Goal: Transaction & Acquisition: Subscribe to service/newsletter

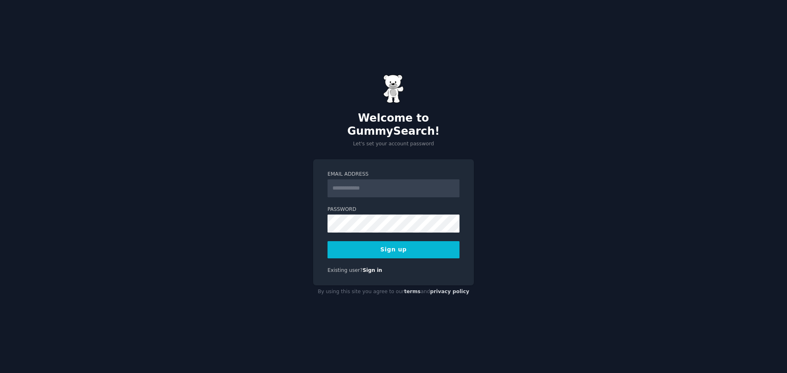
click at [348, 186] on input "Email Address" at bounding box center [394, 189] width 132 height 18
type input "**********"
click at [383, 243] on button "Sign up" at bounding box center [394, 249] width 132 height 17
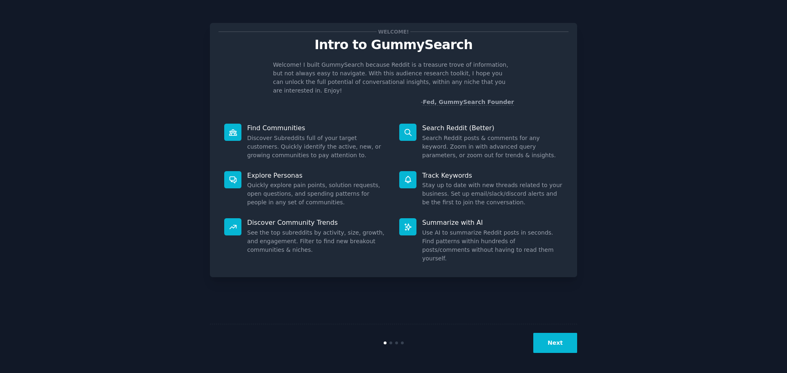
click at [554, 344] on button "Next" at bounding box center [555, 343] width 44 height 20
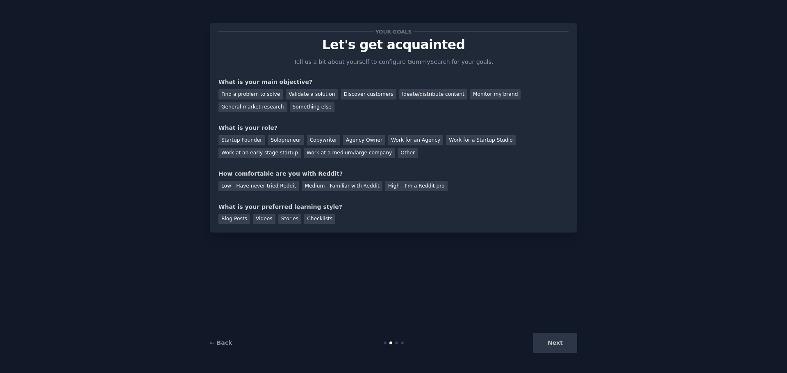
click at [554, 344] on div "Next" at bounding box center [516, 343] width 123 height 20
click at [555, 340] on div "Next" at bounding box center [516, 343] width 123 height 20
click at [396, 343] on div at bounding box center [396, 343] width 3 height 3
click at [400, 343] on div at bounding box center [393, 343] width 123 height 3
click at [545, 343] on div "Next" at bounding box center [516, 343] width 123 height 20
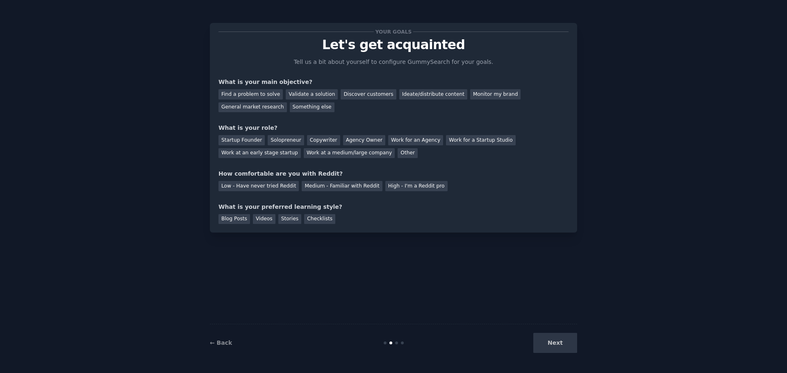
click at [485, 129] on div "What is your role?" at bounding box center [393, 128] width 350 height 9
click at [259, 91] on div "Find a problem to solve" at bounding box center [250, 94] width 64 height 10
click at [273, 140] on div "Solopreneur" at bounding box center [286, 140] width 36 height 10
click at [307, 186] on div "Medium - Familiar with Reddit" at bounding box center [342, 186] width 80 height 10
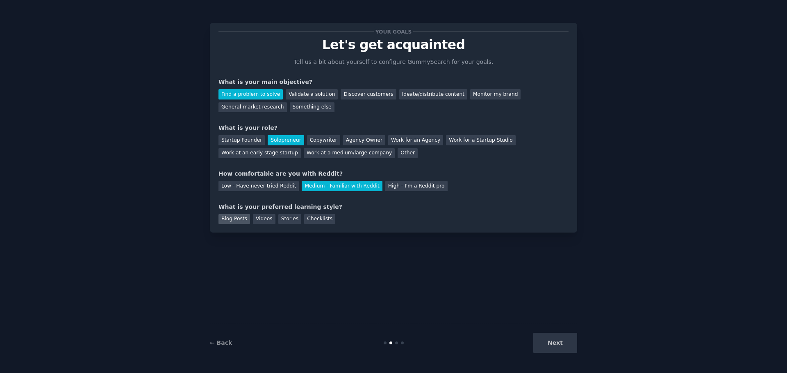
click at [238, 217] on div "Blog Posts" at bounding box center [234, 219] width 32 height 10
click at [259, 218] on div "Videos" at bounding box center [264, 219] width 23 height 10
click at [285, 220] on div "Stories" at bounding box center [289, 219] width 23 height 10
click at [313, 221] on div "Checklists" at bounding box center [319, 219] width 31 height 10
click at [256, 218] on div "Videos" at bounding box center [264, 219] width 23 height 10
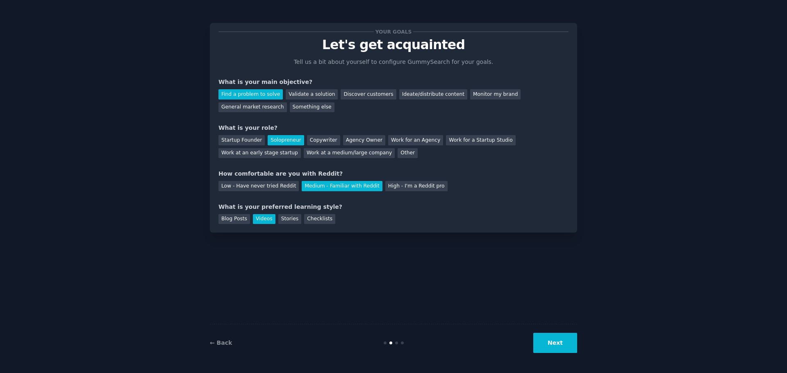
click at [551, 341] on button "Next" at bounding box center [555, 343] width 44 height 20
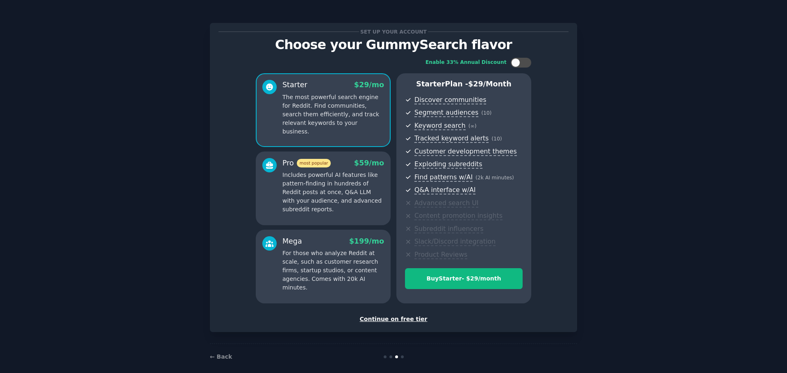
click at [327, 173] on p "Includes powerful AI features like pattern-finding in hundreds of Reddit posts …" at bounding box center [333, 192] width 102 height 43
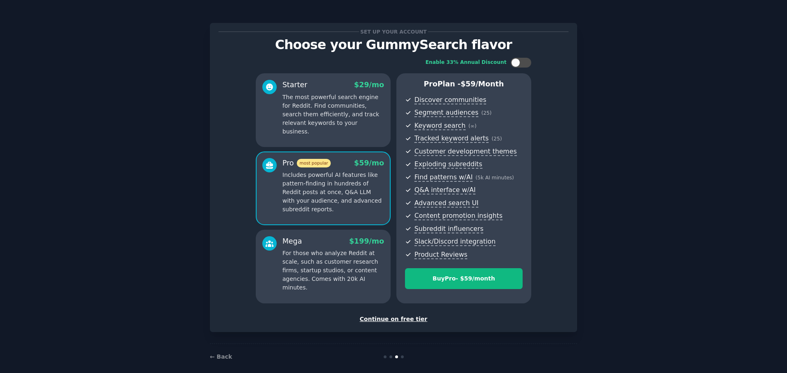
click at [323, 246] on div "Mega $ 199 /mo" at bounding box center [333, 242] width 102 height 10
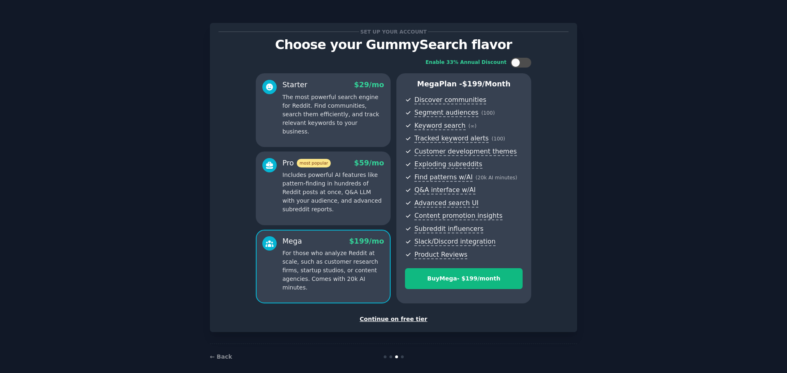
click at [334, 117] on p "The most powerful search engine for Reddit. Find communities, search them effic…" at bounding box center [333, 114] width 102 height 43
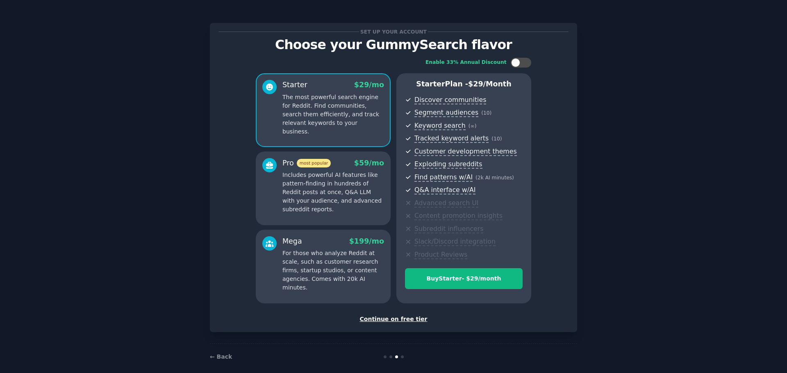
click at [385, 323] on div "Continue on free tier" at bounding box center [393, 319] width 350 height 9
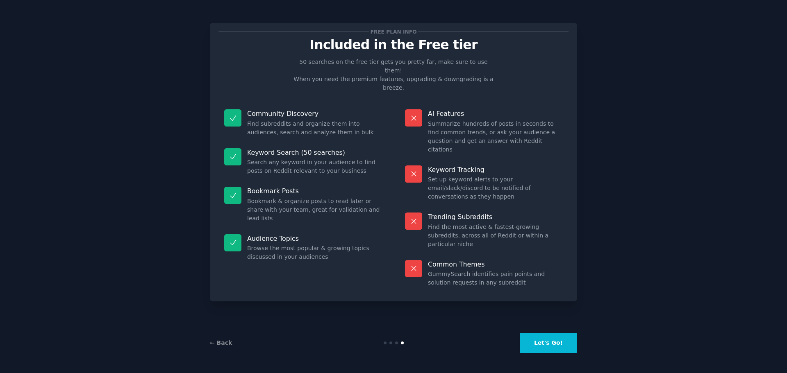
click at [397, 342] on div at bounding box center [396, 343] width 3 height 3
click at [225, 344] on link "← Back" at bounding box center [221, 343] width 22 height 7
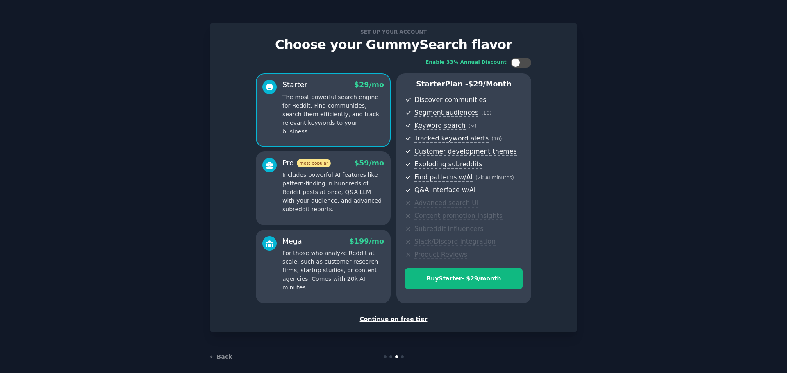
click at [392, 321] on div "Continue on free tier" at bounding box center [393, 319] width 350 height 9
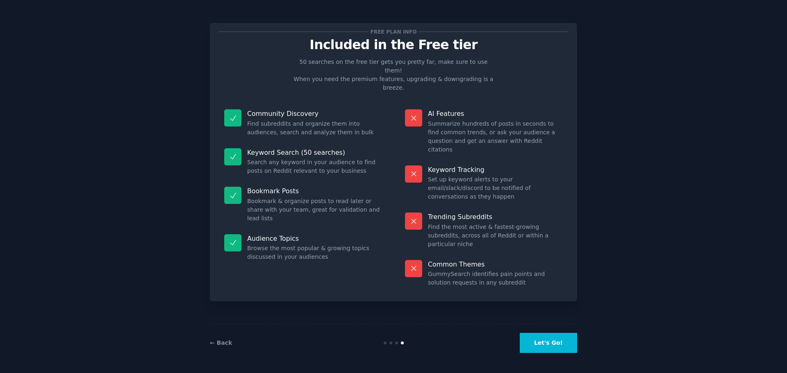
click at [557, 341] on button "Let's Go!" at bounding box center [548, 343] width 57 height 20
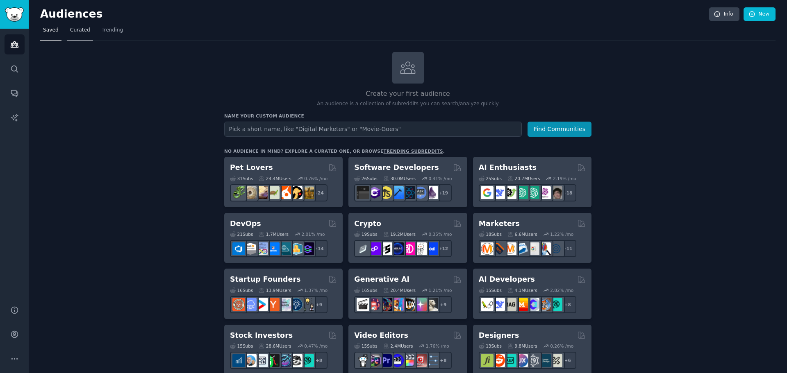
click at [77, 28] on span "Curated" at bounding box center [80, 30] width 20 height 7
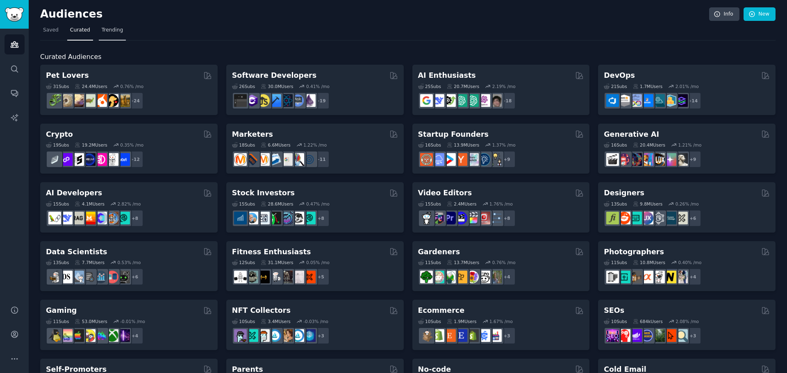
click at [105, 30] on span "Trending" at bounding box center [112, 30] width 21 height 7
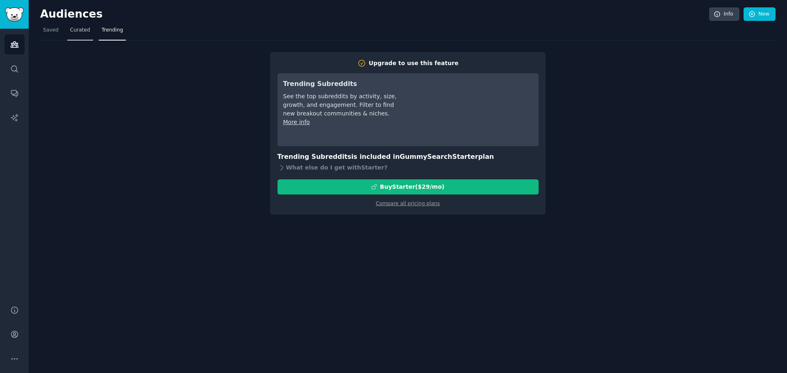
click at [77, 36] on link "Curated" at bounding box center [80, 32] width 26 height 17
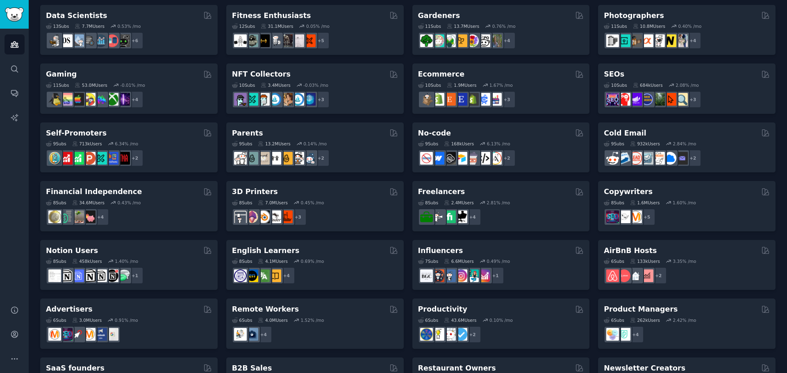
scroll to position [238, 0]
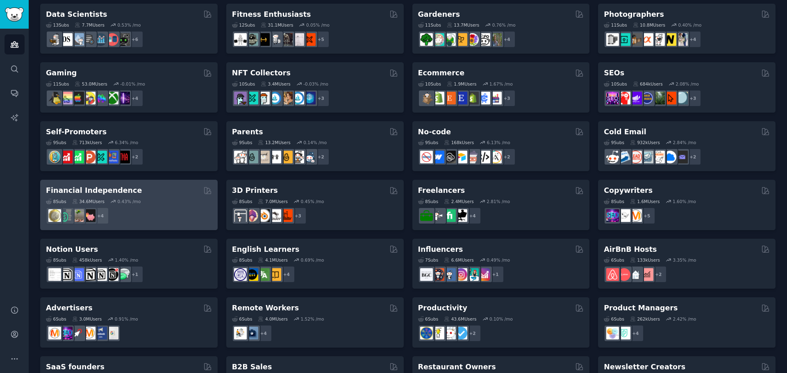
click at [102, 191] on h2 "Financial Independence" at bounding box center [94, 191] width 96 height 10
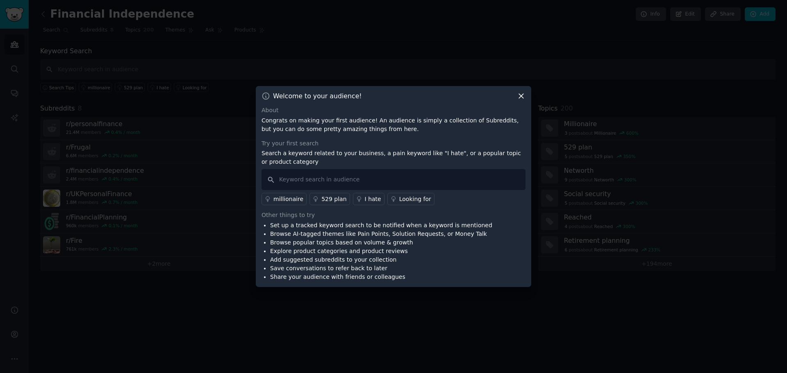
click at [399, 199] on div "Looking for" at bounding box center [415, 199] width 32 height 9
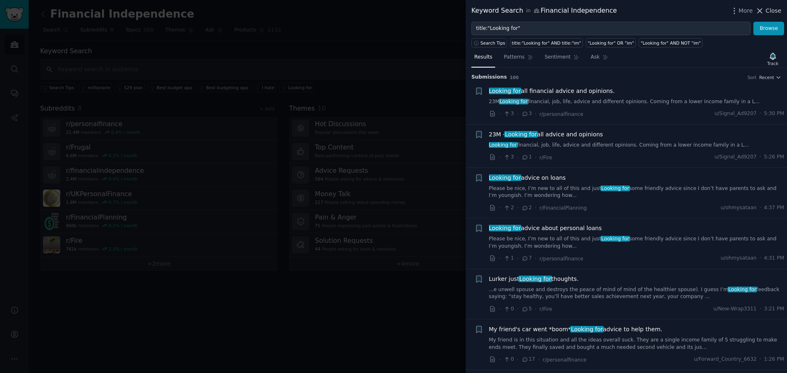
click at [779, 7] on span "Close" at bounding box center [774, 11] width 16 height 9
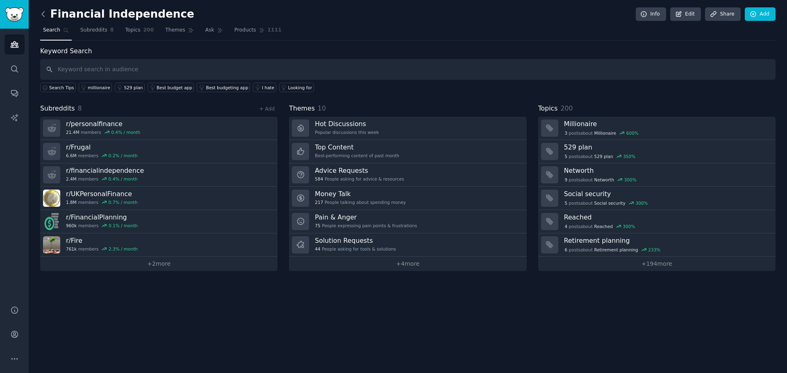
click at [44, 11] on icon at bounding box center [43, 13] width 2 height 5
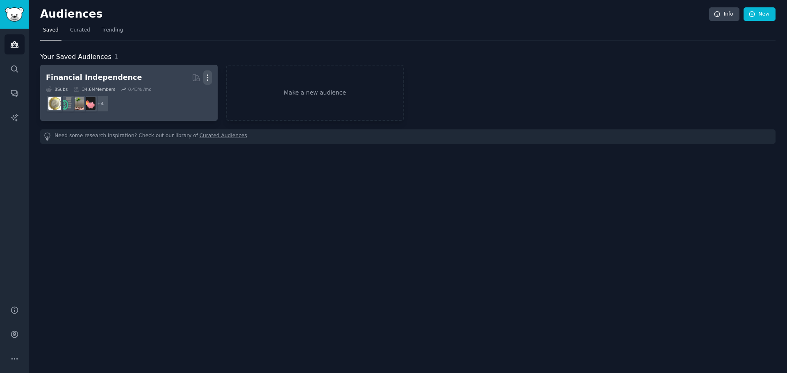
click at [207, 76] on icon "button" at bounding box center [207, 77] width 9 height 9
click at [189, 96] on p "Delete" at bounding box center [185, 95] width 19 height 9
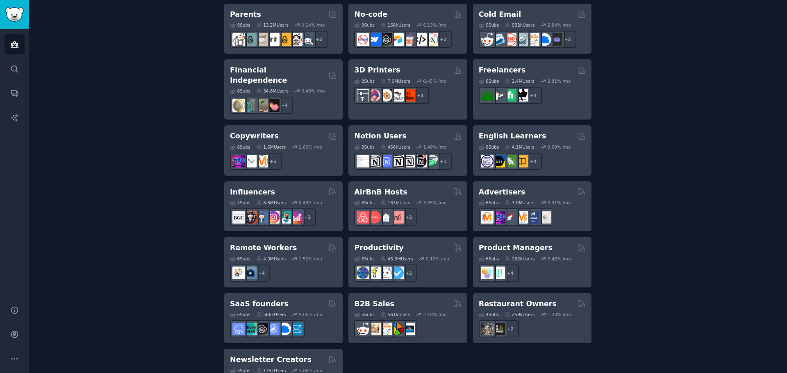
scroll to position [547, 0]
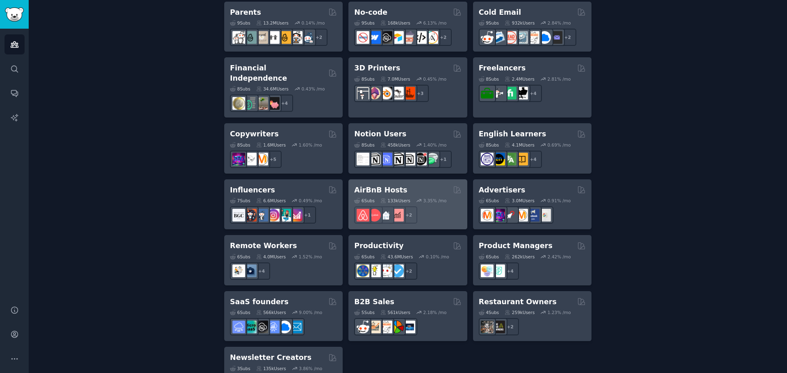
click at [376, 185] on h2 "AirBnB Hosts" at bounding box center [380, 190] width 53 height 10
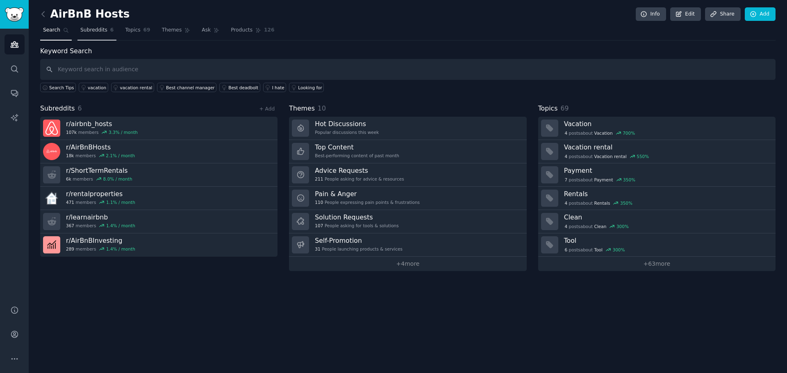
click at [85, 33] on span "Subreddits" at bounding box center [93, 30] width 27 height 7
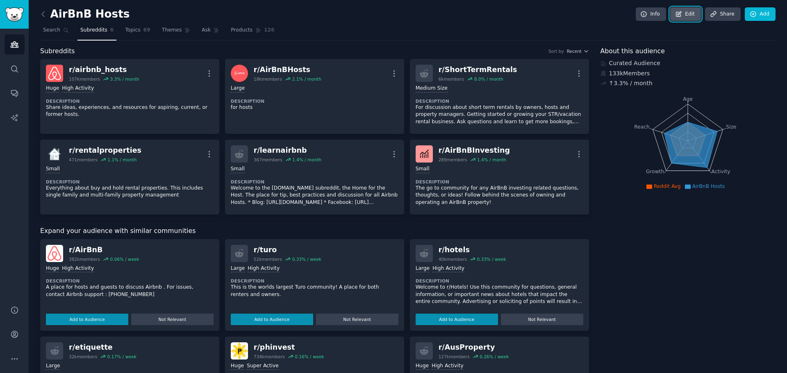
click at [688, 14] on link "Edit" at bounding box center [685, 14] width 31 height 14
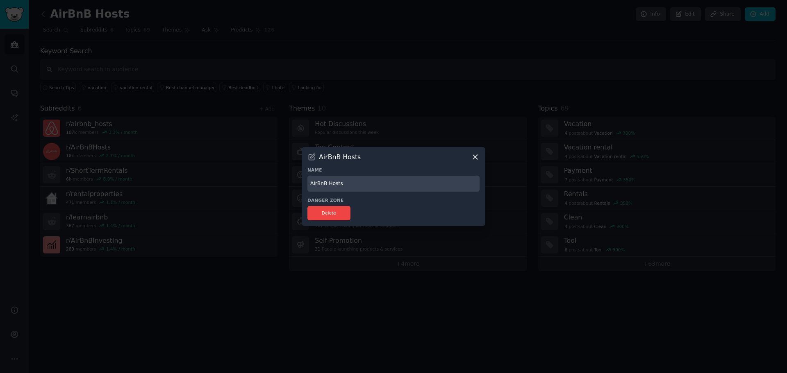
click at [471, 155] on div "AirBnB Hosts" at bounding box center [393, 157] width 172 height 9
click at [474, 157] on icon at bounding box center [475, 157] width 9 height 9
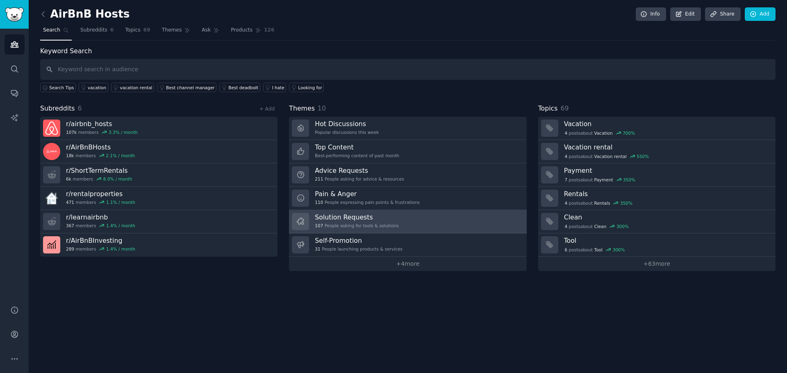
click at [333, 216] on h3 "Solution Requests" at bounding box center [357, 217] width 84 height 9
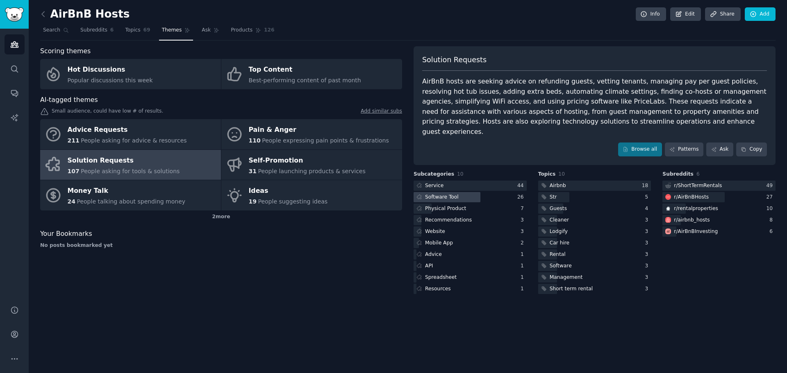
click at [440, 194] on div "Software Tool" at bounding box center [442, 197] width 34 height 7
